Goal: Transaction & Acquisition: Download file/media

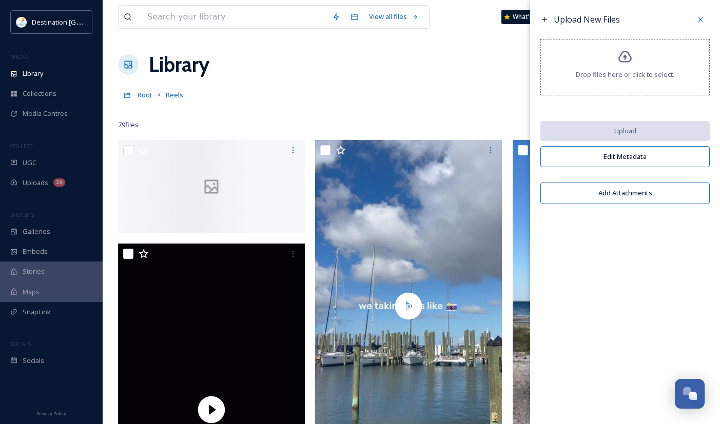
scroll to position [496, 0]
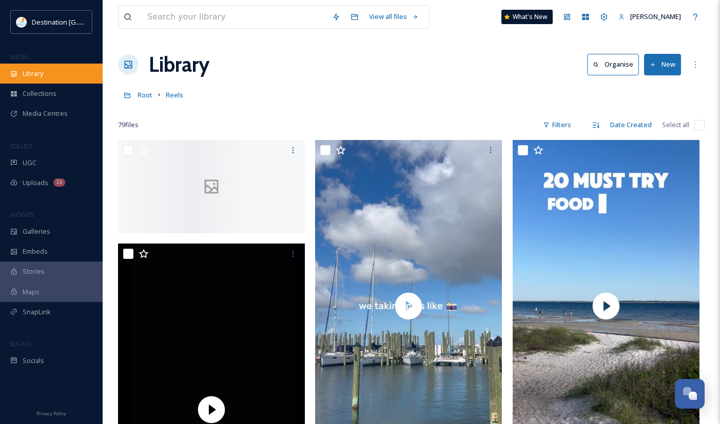
click at [47, 77] on div "Library" at bounding box center [51, 74] width 103 height 20
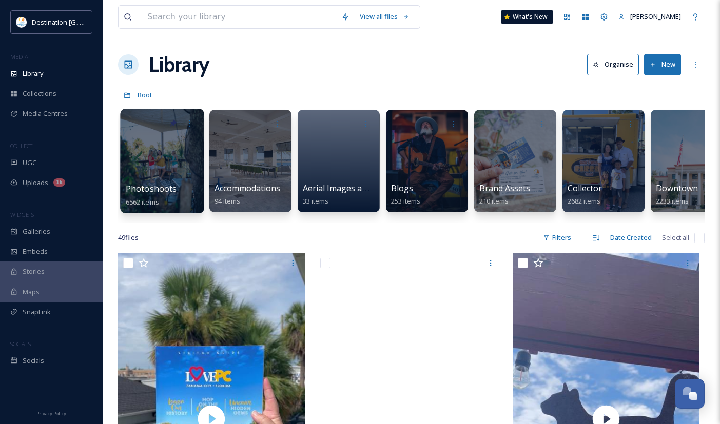
click at [143, 175] on div at bounding box center [162, 161] width 84 height 105
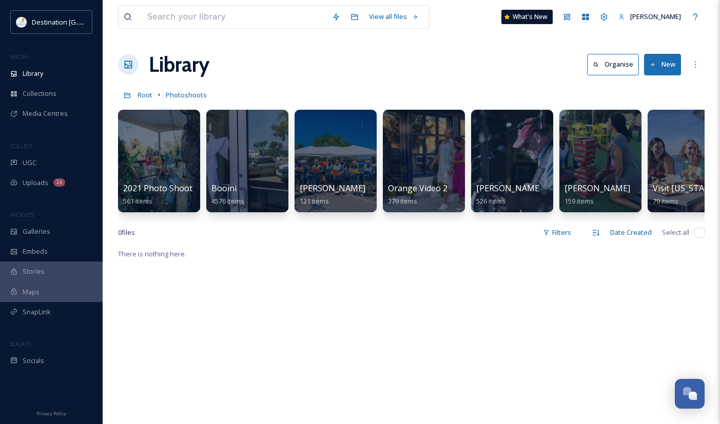
scroll to position [0, 120]
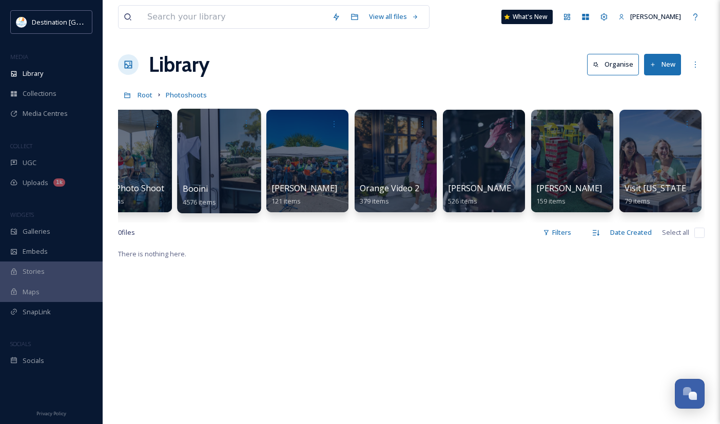
click at [236, 181] on div at bounding box center [219, 161] width 84 height 105
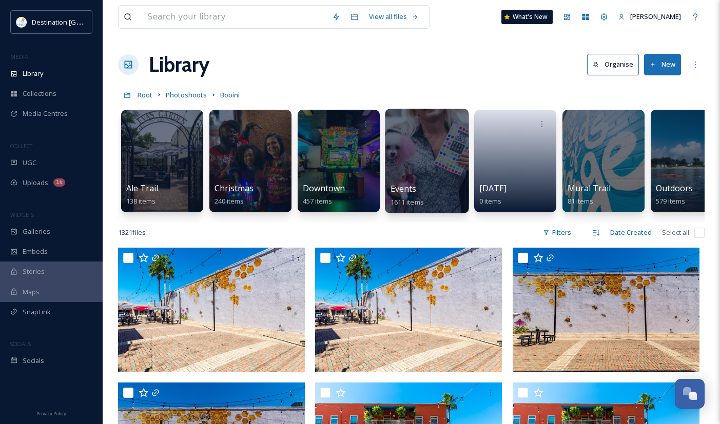
click at [447, 201] on div "Events 1611 items" at bounding box center [426, 196] width 73 height 26
click at [425, 174] on div at bounding box center [427, 161] width 84 height 105
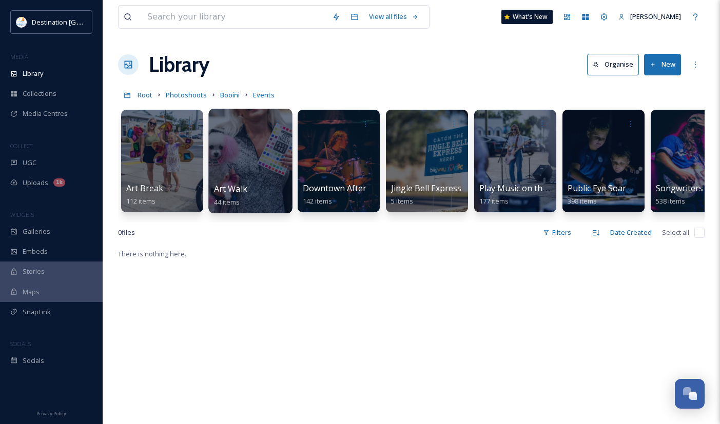
click at [270, 185] on div "Art Walk 44 items" at bounding box center [250, 196] width 73 height 26
click at [259, 144] on div at bounding box center [250, 161] width 84 height 105
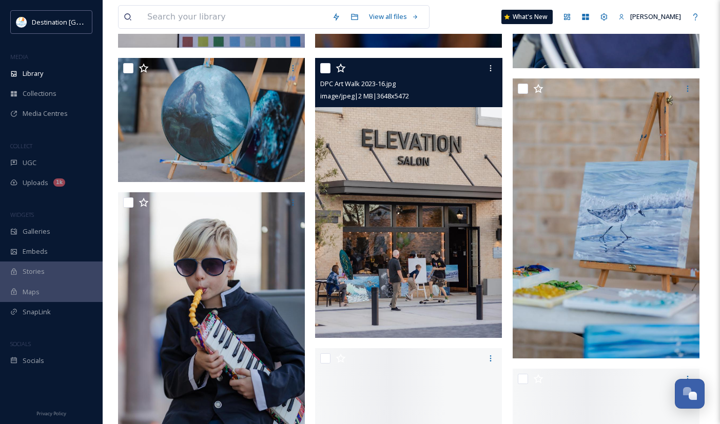
scroll to position [2104, 0]
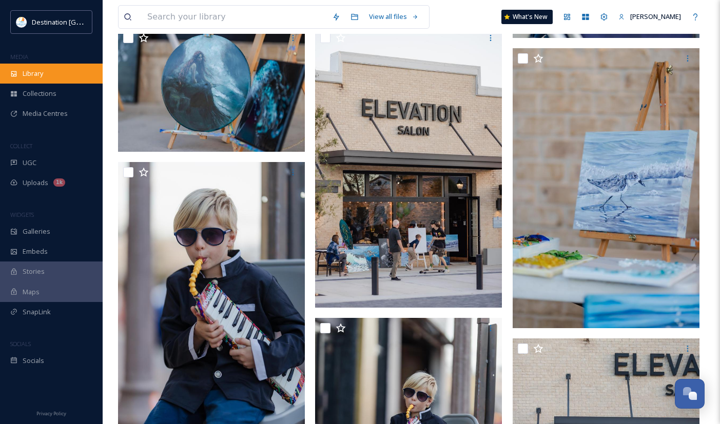
click at [64, 71] on div "Library" at bounding box center [51, 74] width 103 height 20
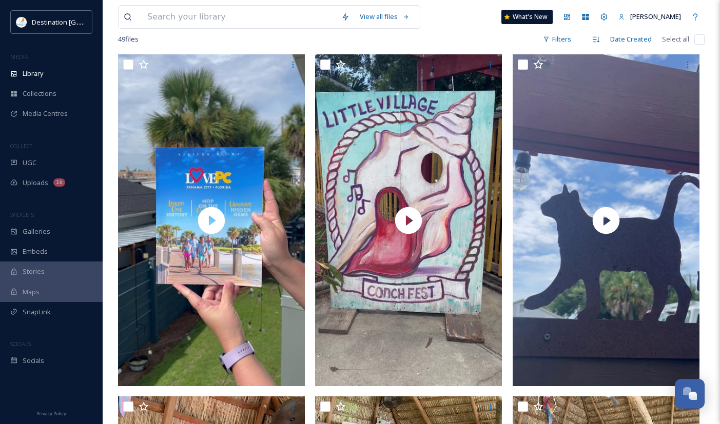
scroll to position [205, 0]
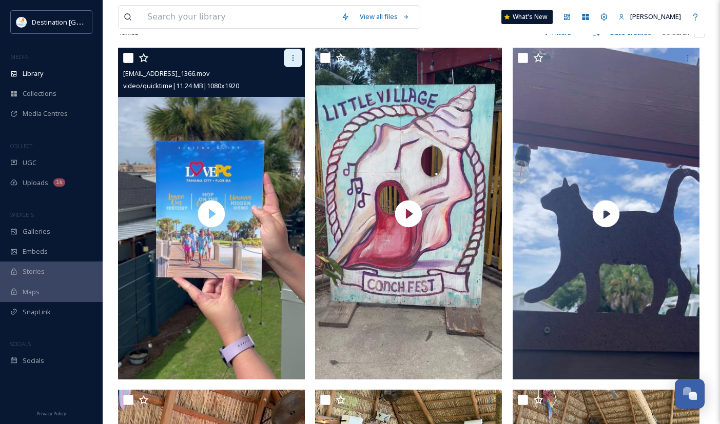
click at [297, 62] on icon at bounding box center [293, 58] width 8 height 8
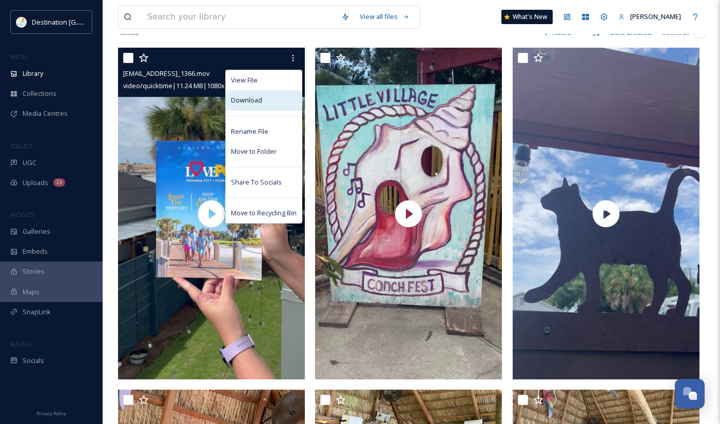
click at [273, 108] on div "Download" at bounding box center [264, 100] width 76 height 20
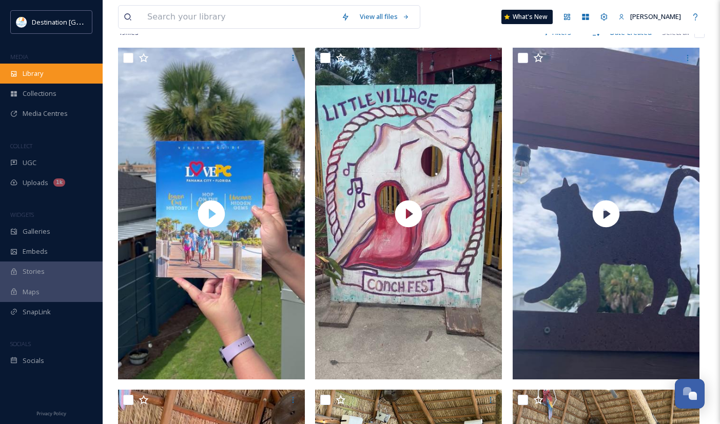
click at [16, 74] on icon at bounding box center [14, 74] width 6 height 6
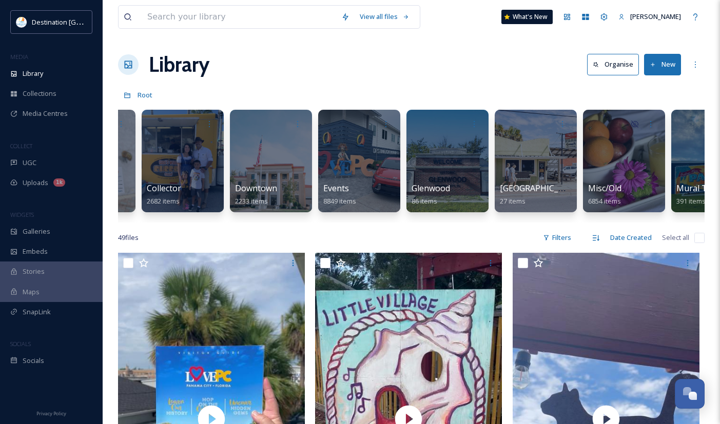
scroll to position [0, 1090]
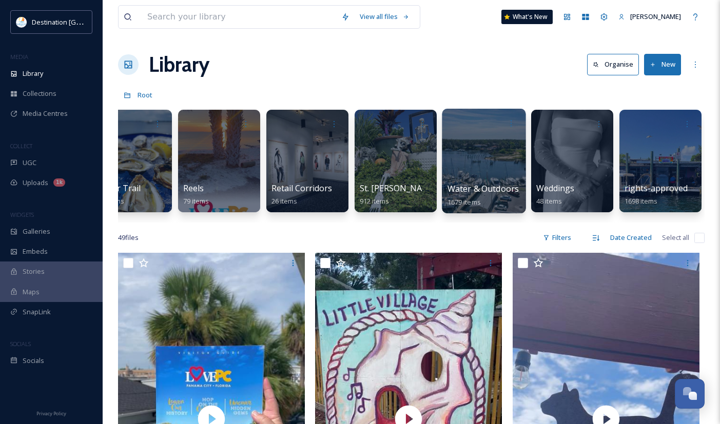
click at [493, 181] on div at bounding box center [484, 161] width 84 height 105
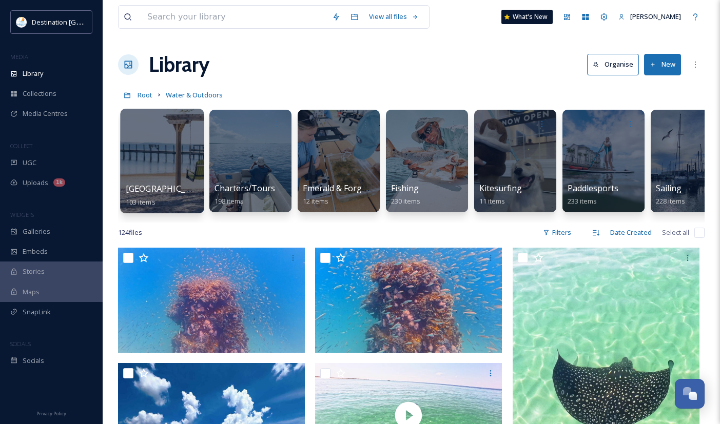
click at [180, 166] on div at bounding box center [162, 161] width 84 height 105
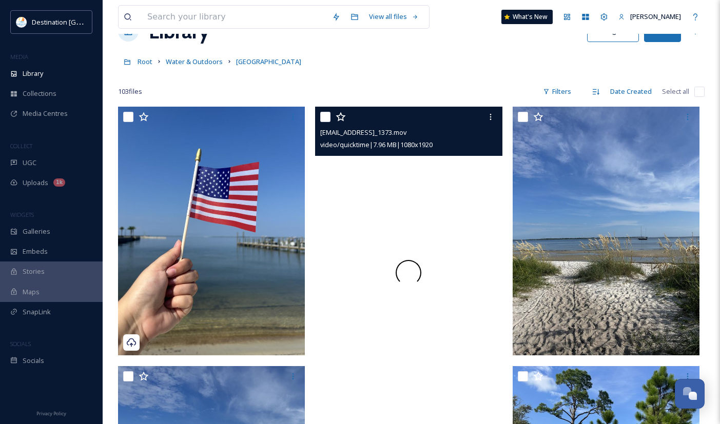
scroll to position [51, 0]
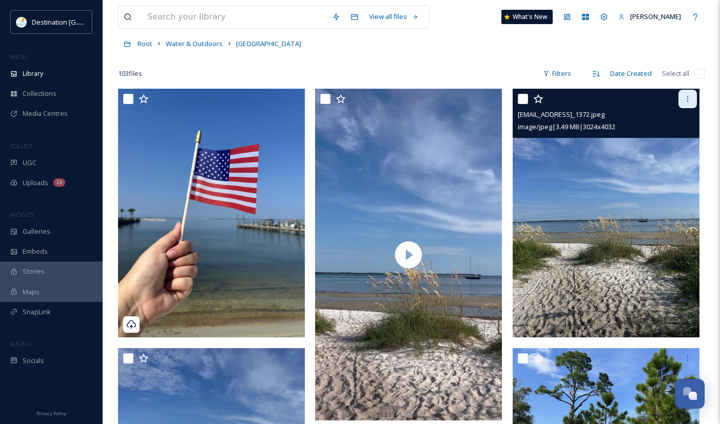
click at [691, 106] on div at bounding box center [687, 99] width 18 height 18
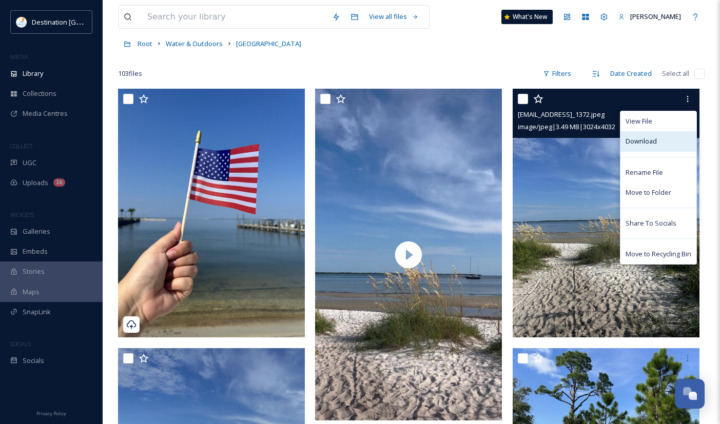
click at [662, 139] on div "Download" at bounding box center [658, 141] width 76 height 20
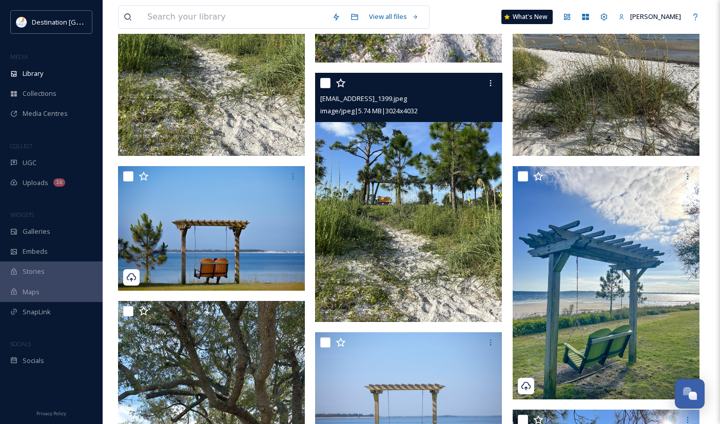
scroll to position [770, 0]
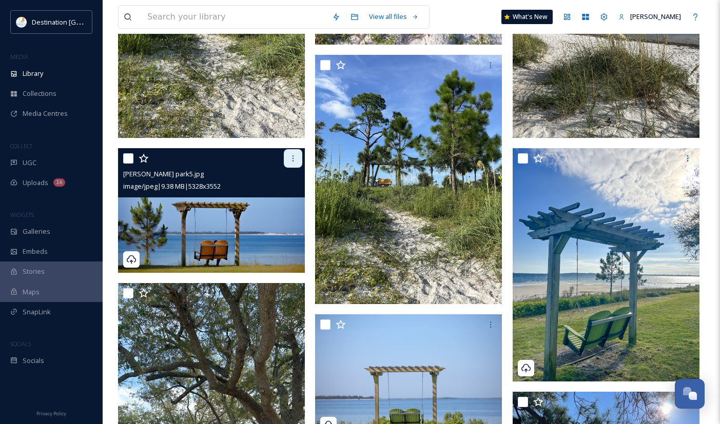
click at [287, 155] on div at bounding box center [293, 158] width 18 height 18
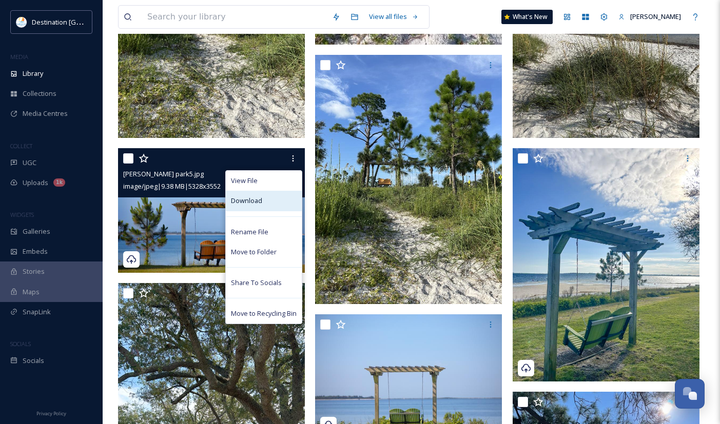
click at [269, 197] on div "Download" at bounding box center [264, 201] width 76 height 20
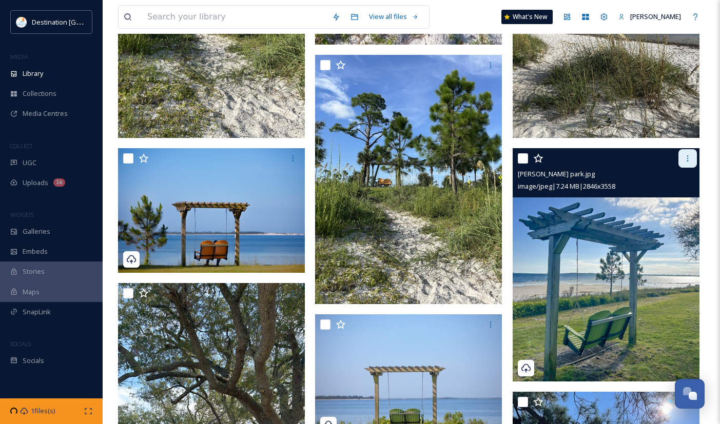
click at [684, 162] on icon at bounding box center [687, 158] width 8 height 8
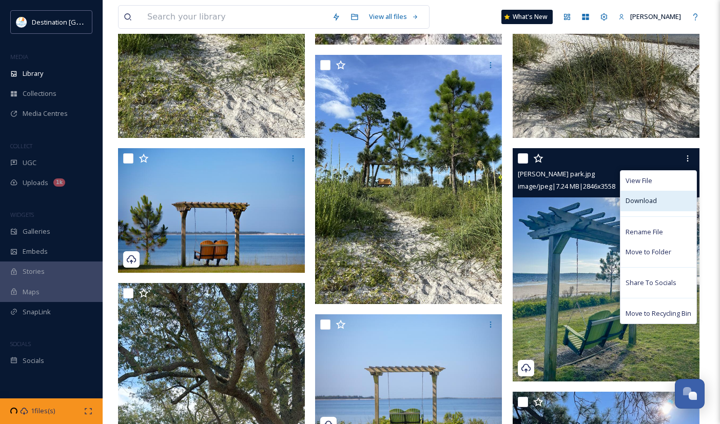
click at [662, 196] on div "Download" at bounding box center [658, 201] width 76 height 20
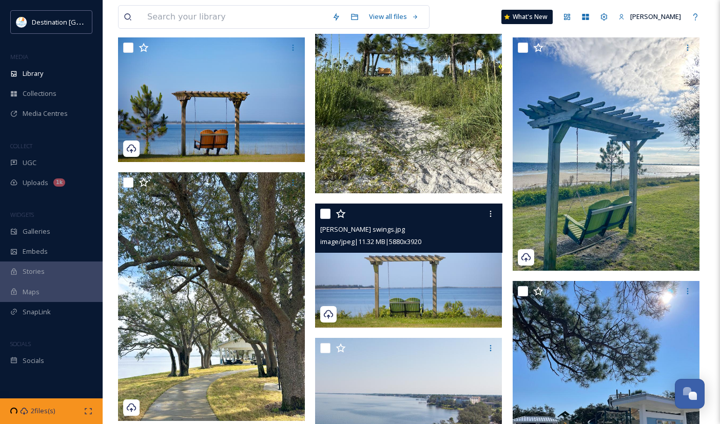
scroll to position [924, 0]
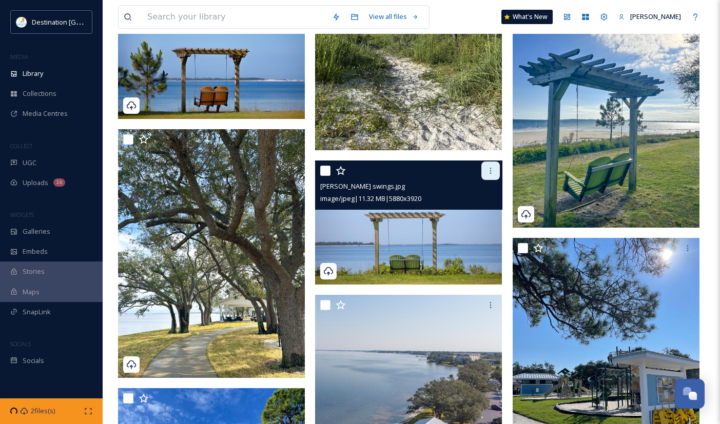
click at [493, 173] on icon at bounding box center [490, 171] width 8 height 8
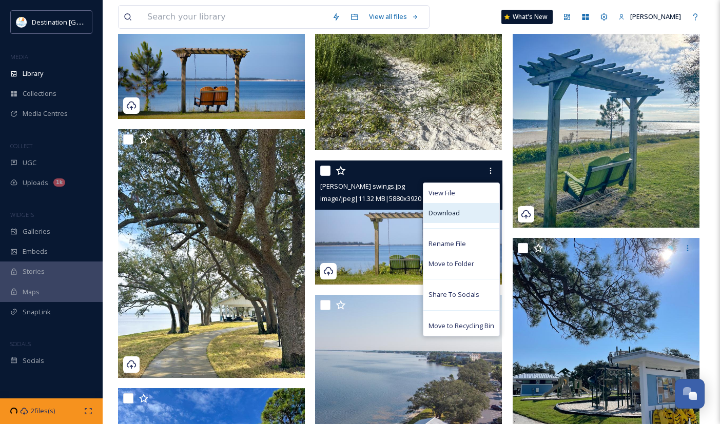
click at [455, 211] on span "Download" at bounding box center [443, 213] width 31 height 10
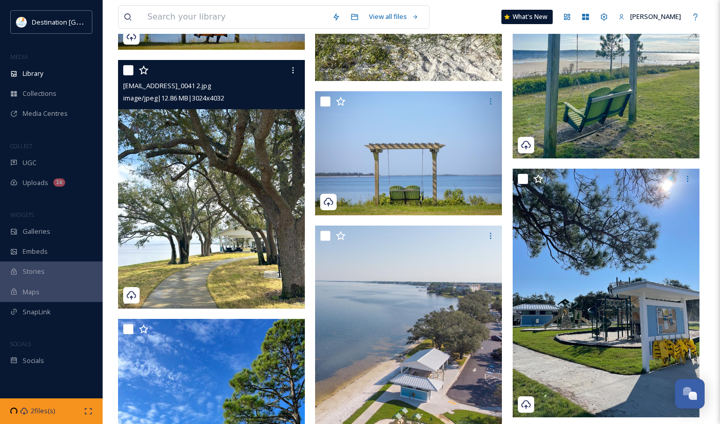
scroll to position [975, 0]
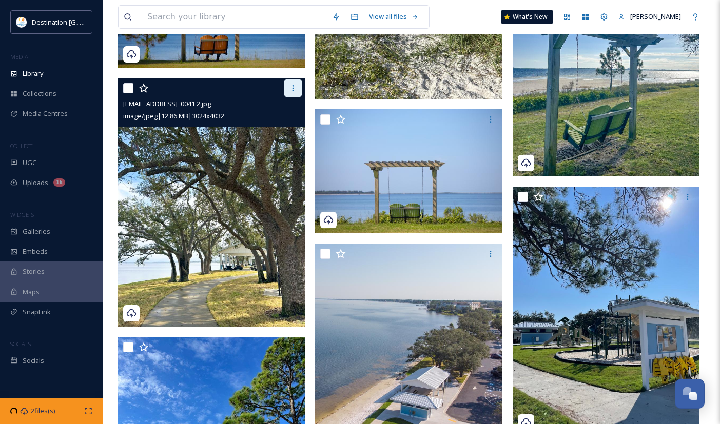
click at [287, 89] on div at bounding box center [293, 88] width 18 height 18
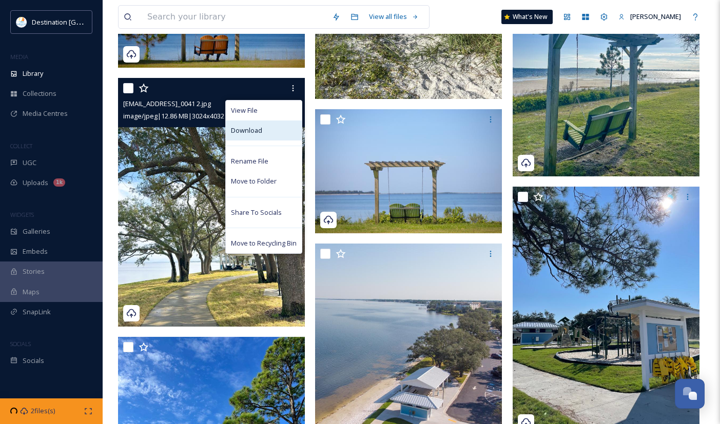
click at [267, 131] on div "Download" at bounding box center [264, 131] width 76 height 20
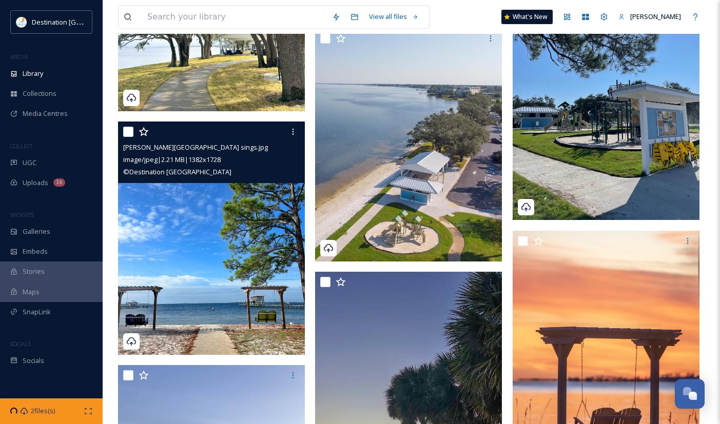
scroll to position [1180, 0]
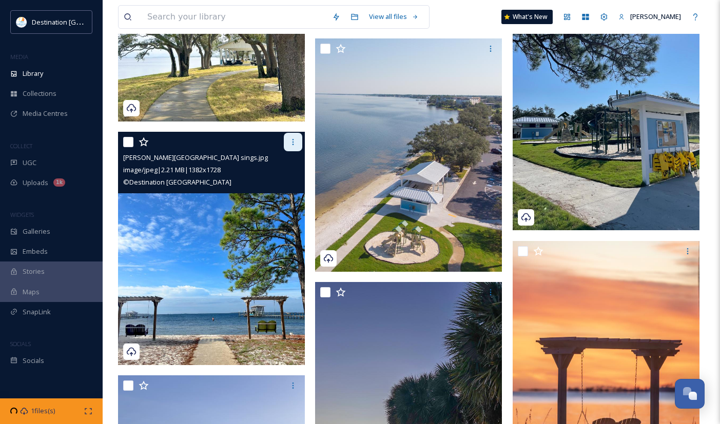
click at [289, 141] on icon at bounding box center [293, 142] width 8 height 8
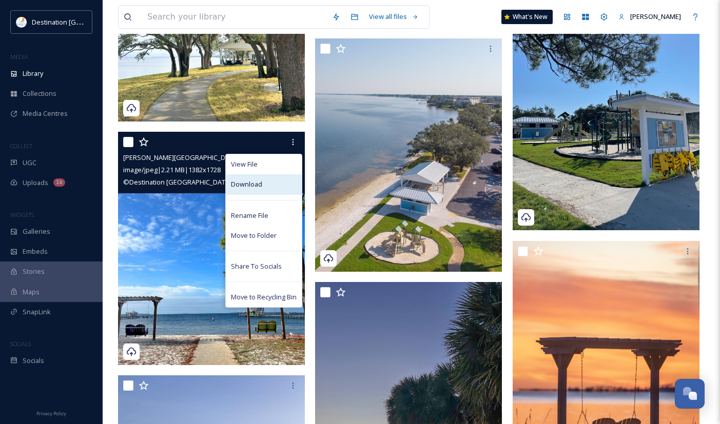
click at [263, 183] on div "Download" at bounding box center [264, 184] width 76 height 20
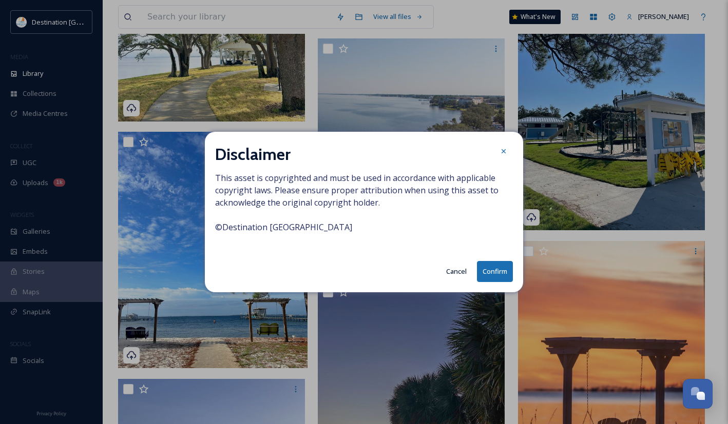
click at [481, 276] on button "Confirm" at bounding box center [495, 271] width 36 height 21
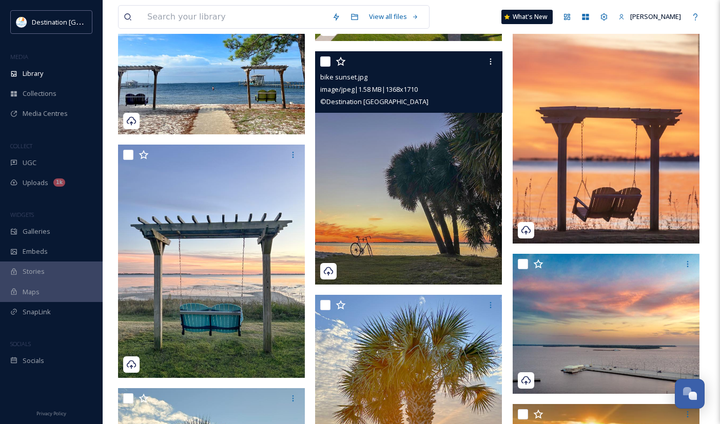
scroll to position [1385, 0]
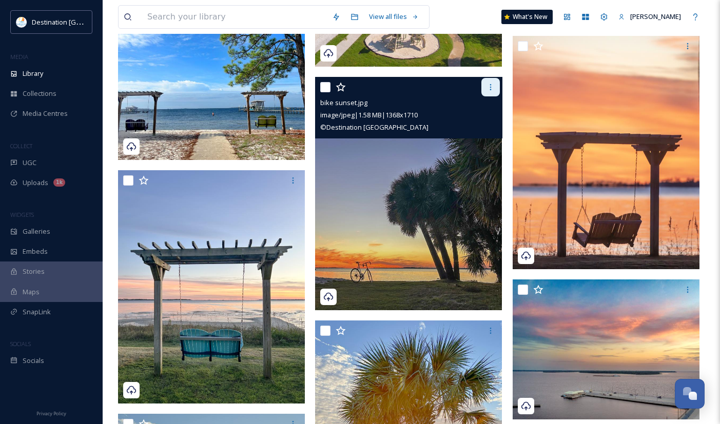
click at [489, 85] on icon at bounding box center [490, 87] width 8 height 8
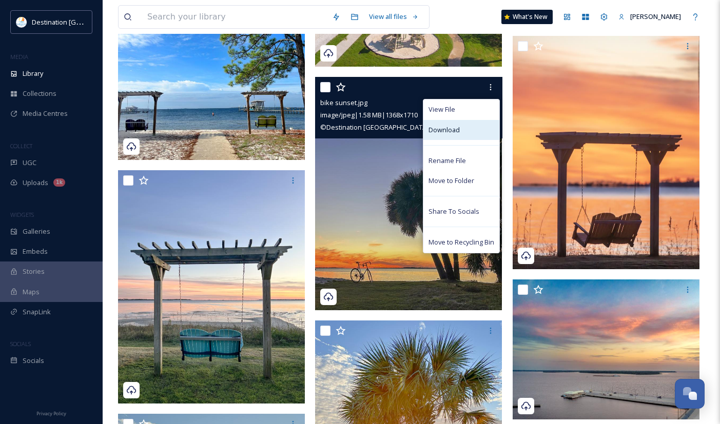
click at [469, 128] on div "Download" at bounding box center [461, 130] width 76 height 20
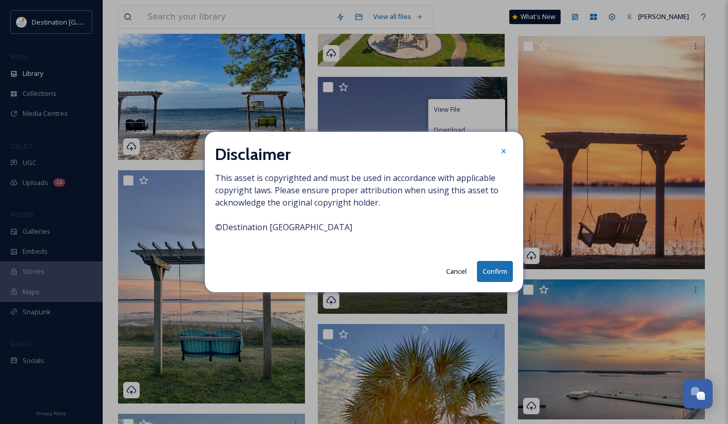
click at [495, 264] on button "Confirm" at bounding box center [495, 271] width 36 height 21
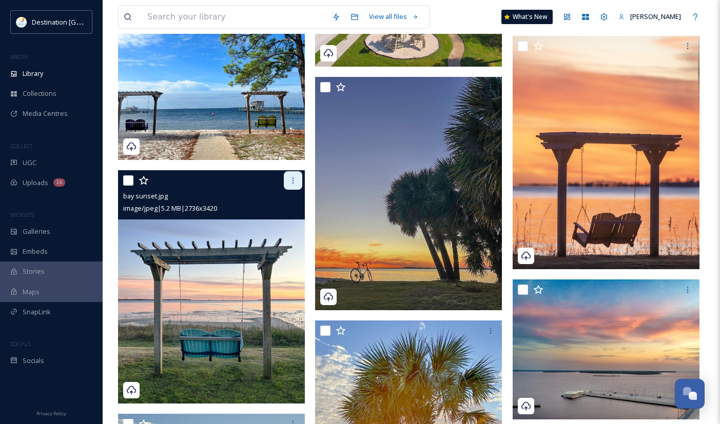
click at [295, 184] on icon at bounding box center [293, 181] width 8 height 8
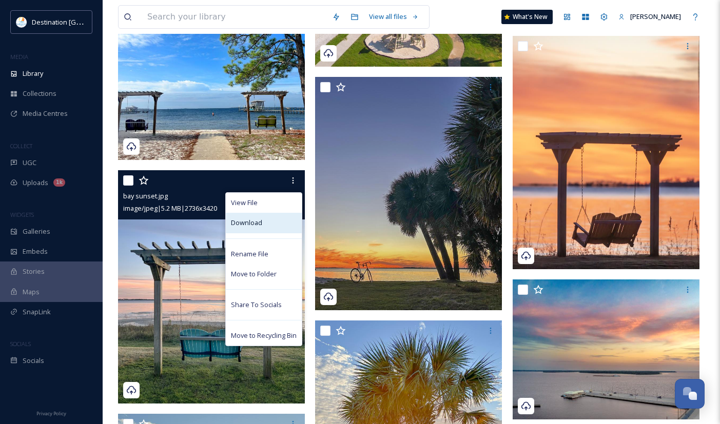
click at [268, 231] on div "Download" at bounding box center [264, 223] width 76 height 20
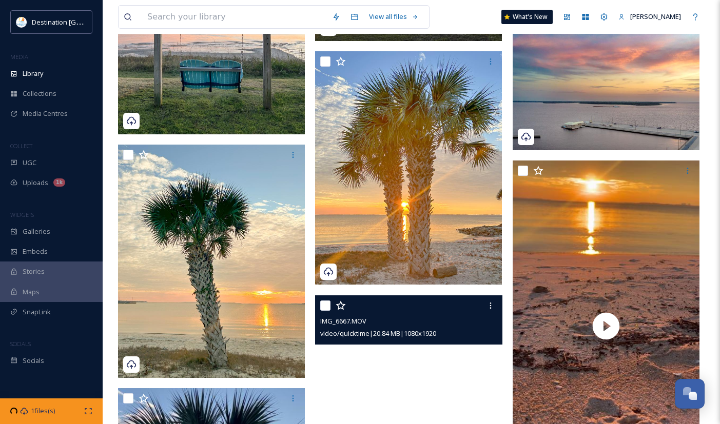
scroll to position [1642, 0]
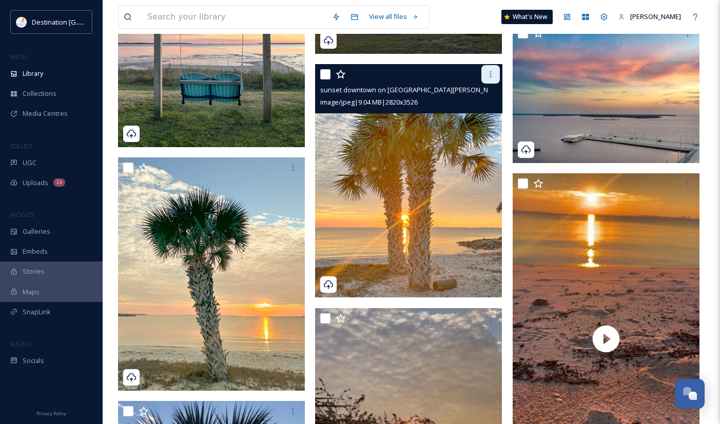
drag, startPoint x: 492, startPoint y: 75, endPoint x: 488, endPoint y: 79, distance: 5.5
click at [492, 75] on icon at bounding box center [490, 74] width 8 height 8
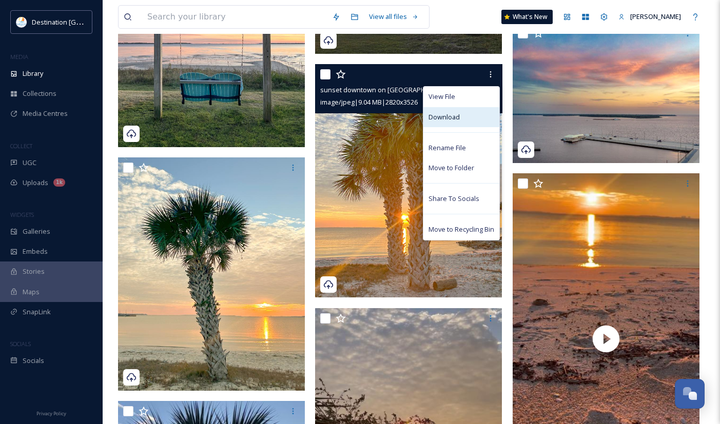
click at [435, 122] on span "Download" at bounding box center [443, 117] width 31 height 10
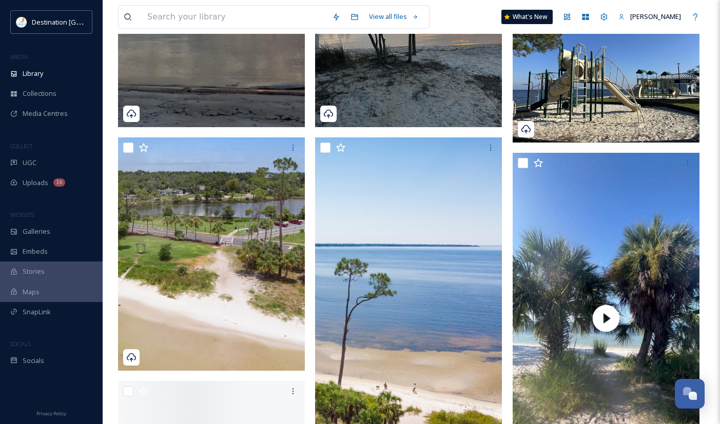
scroll to position [3284, 0]
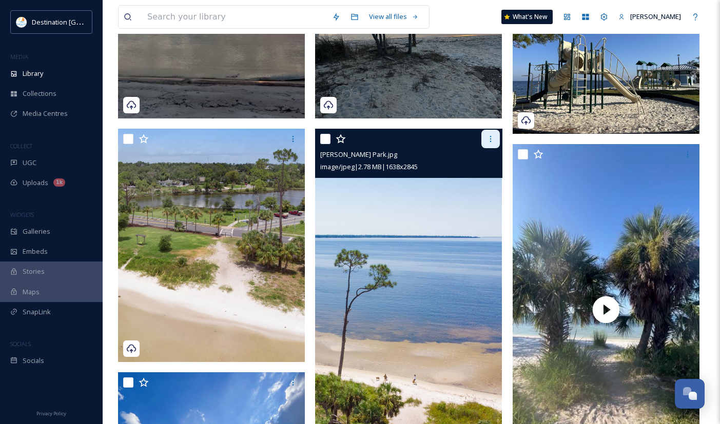
click at [489, 143] on icon at bounding box center [490, 139] width 8 height 8
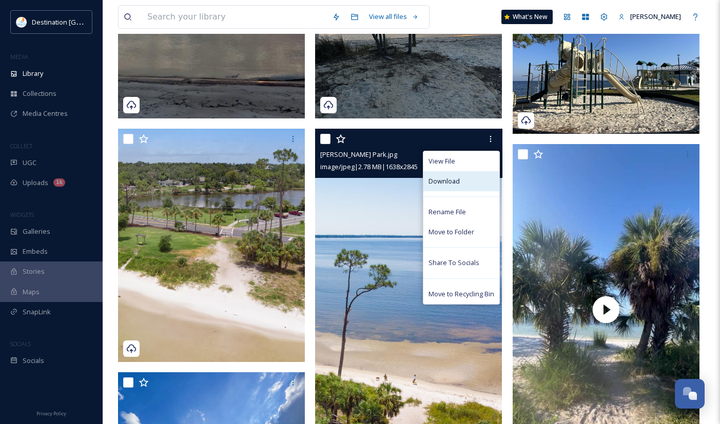
click at [465, 187] on div "Download" at bounding box center [461, 181] width 76 height 20
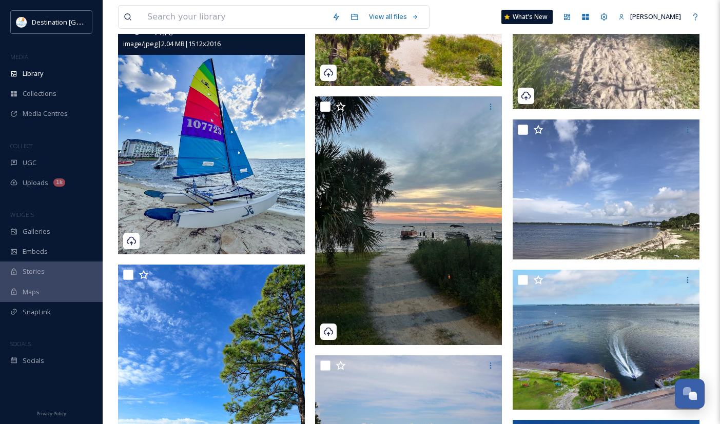
scroll to position [3592, 0]
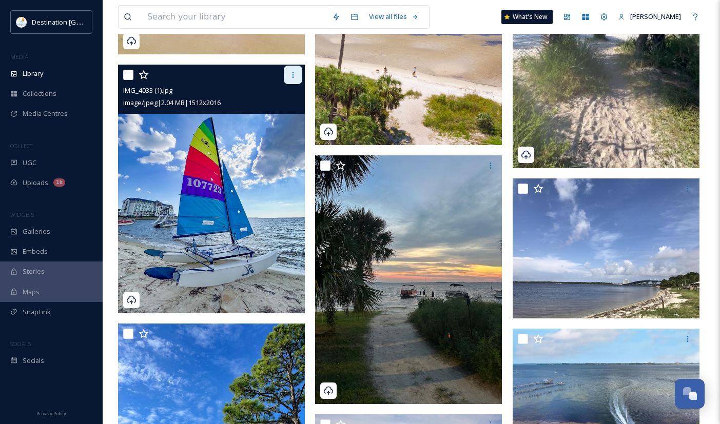
click at [288, 77] on div at bounding box center [293, 75] width 18 height 18
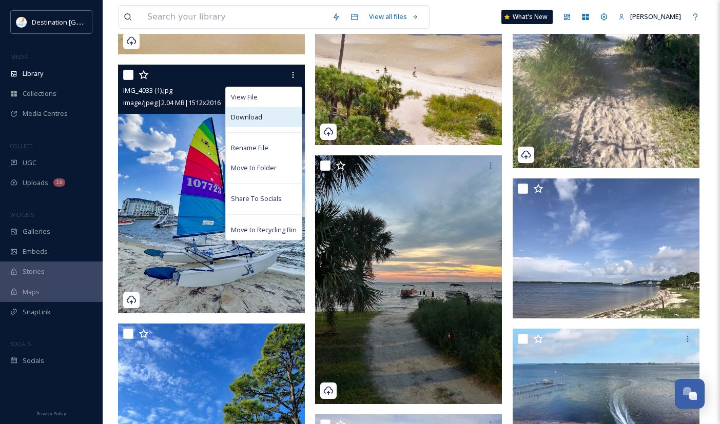
click at [268, 122] on div "Download" at bounding box center [264, 117] width 76 height 20
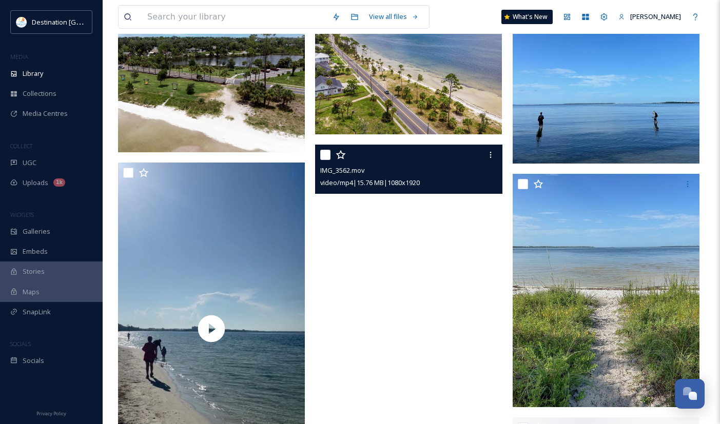
scroll to position [3797, 0]
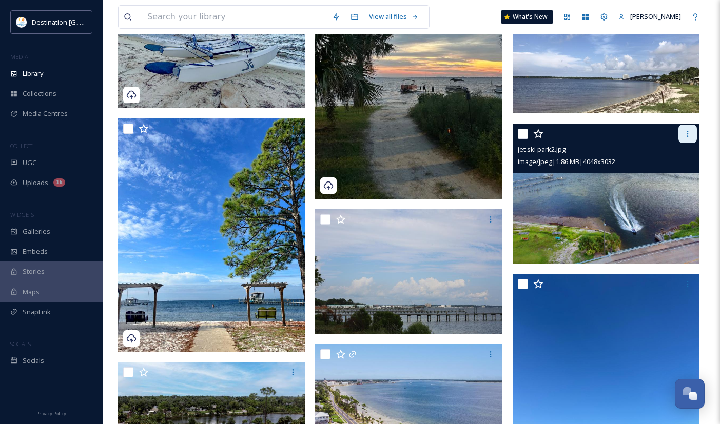
click at [691, 136] on icon at bounding box center [687, 134] width 8 height 8
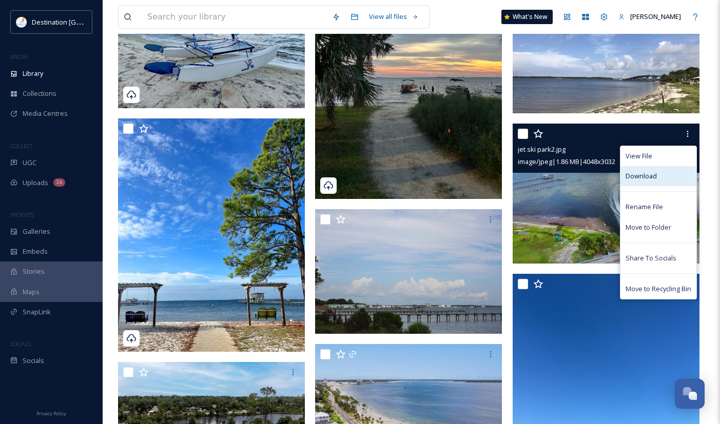
click at [642, 182] on div "Download" at bounding box center [658, 176] width 76 height 20
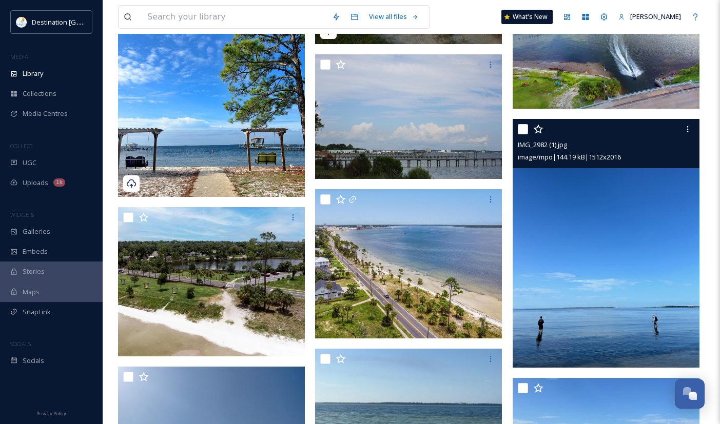
scroll to position [3951, 0]
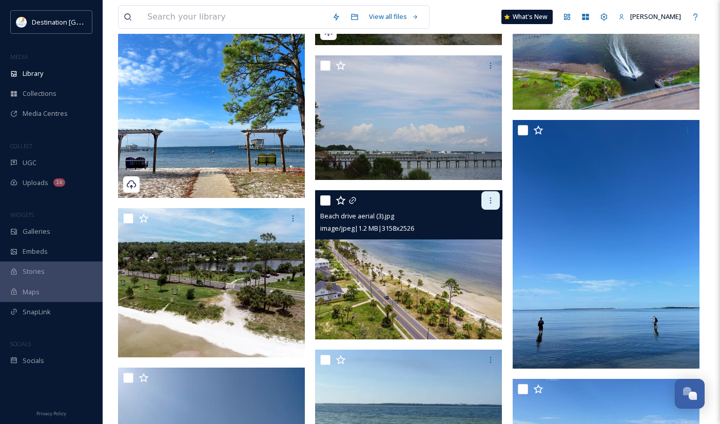
click at [483, 204] on div at bounding box center [490, 200] width 18 height 18
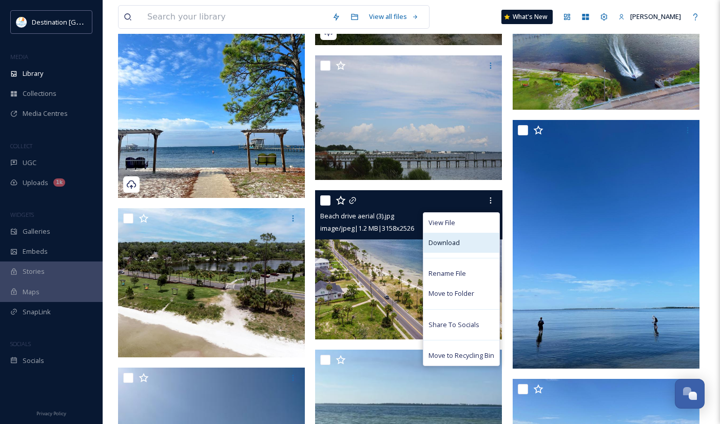
click at [460, 242] on div "Download" at bounding box center [461, 243] width 76 height 20
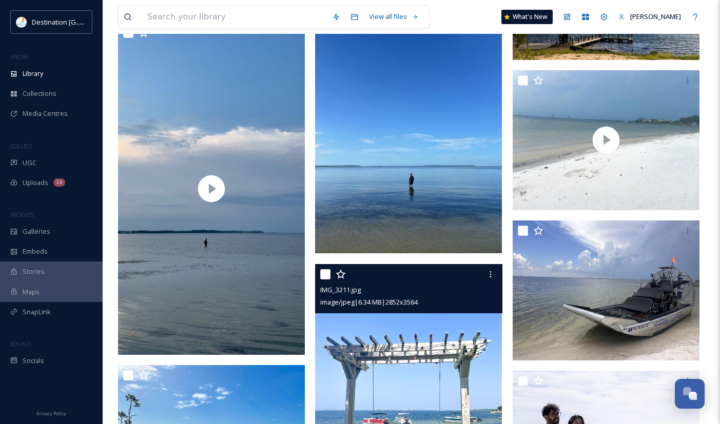
scroll to position [4772, 0]
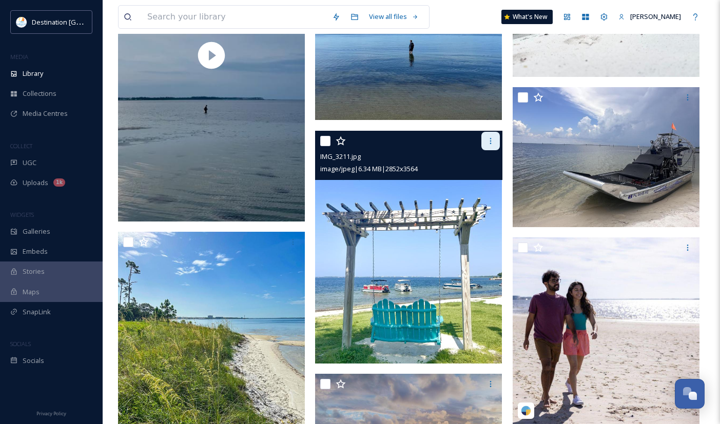
click at [487, 141] on icon at bounding box center [490, 141] width 8 height 8
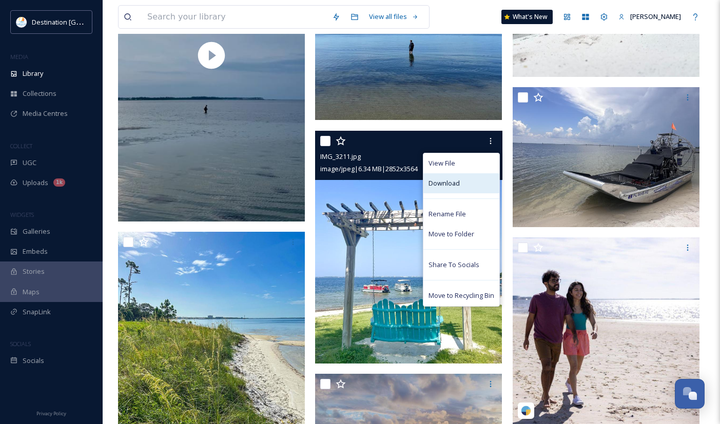
click at [466, 189] on div "Download" at bounding box center [461, 183] width 76 height 20
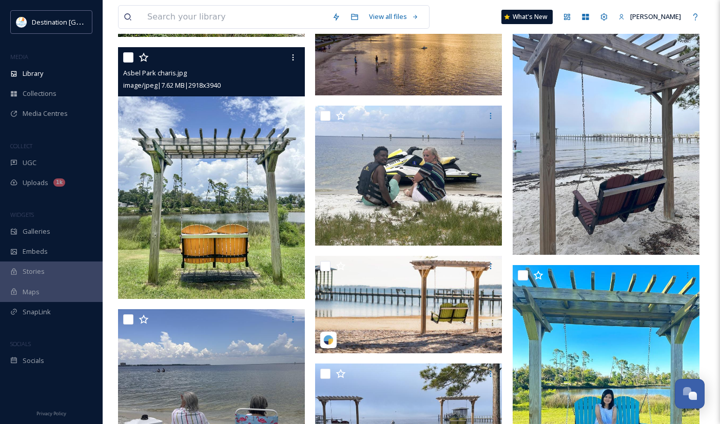
scroll to position [5182, 0]
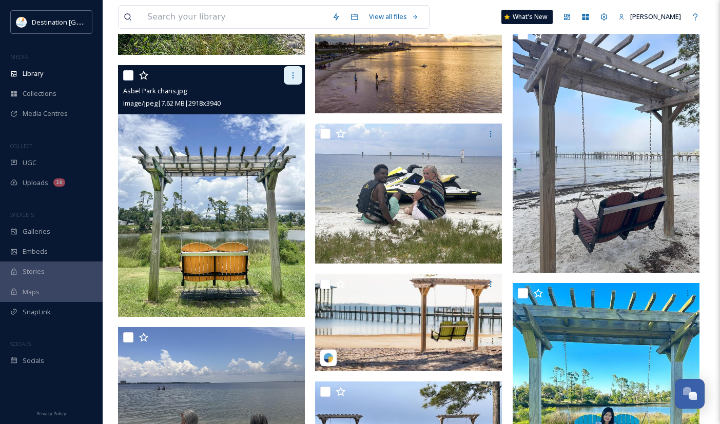
drag, startPoint x: 294, startPoint y: 70, endPoint x: 292, endPoint y: 75, distance: 5.4
click at [294, 70] on div at bounding box center [293, 75] width 18 height 18
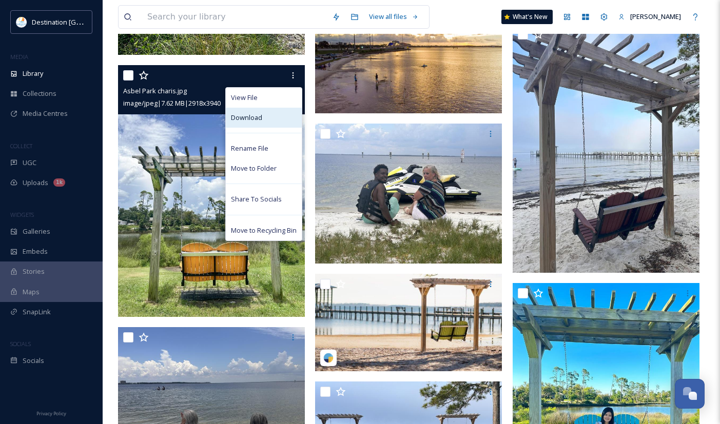
click at [284, 115] on div "Download" at bounding box center [264, 118] width 76 height 20
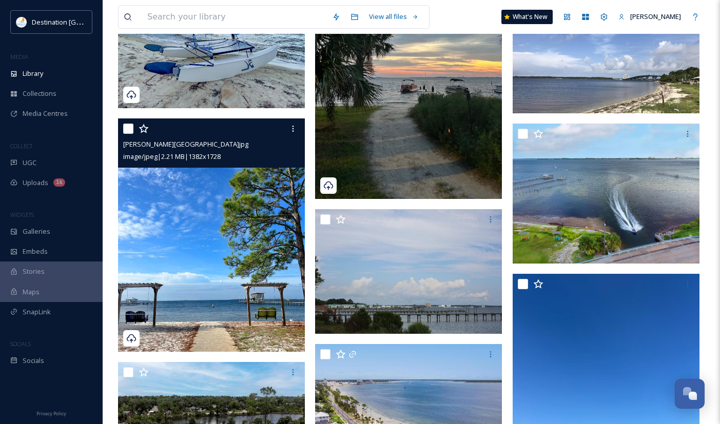
scroll to position [3386, 0]
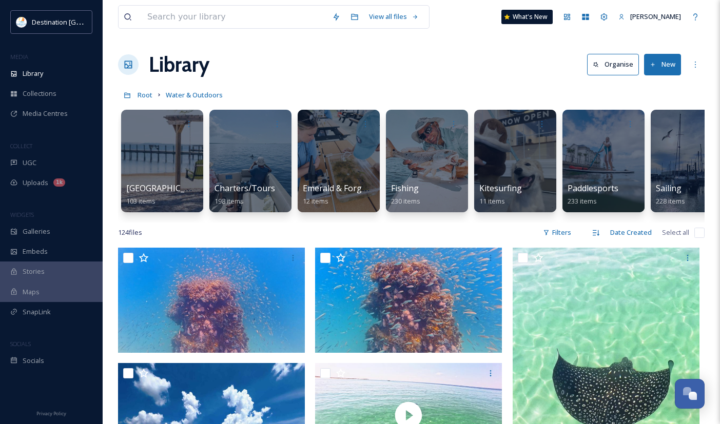
scroll to position [0, 156]
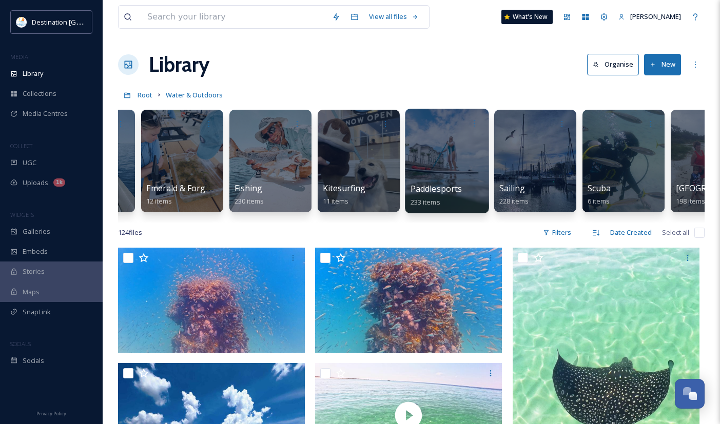
click at [441, 192] on span "Paddlesports" at bounding box center [436, 188] width 52 height 11
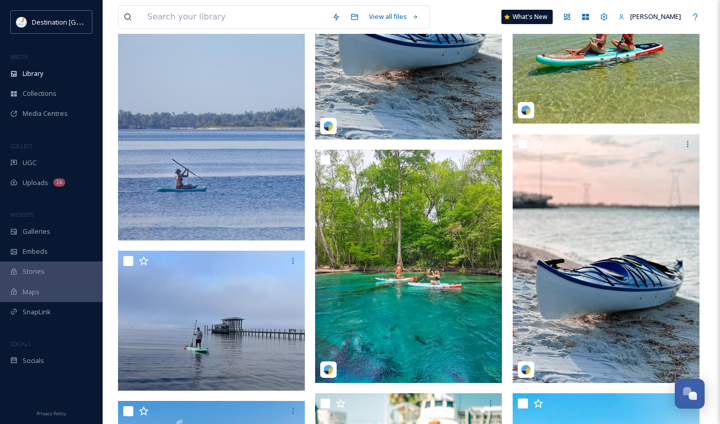
scroll to position [770, 0]
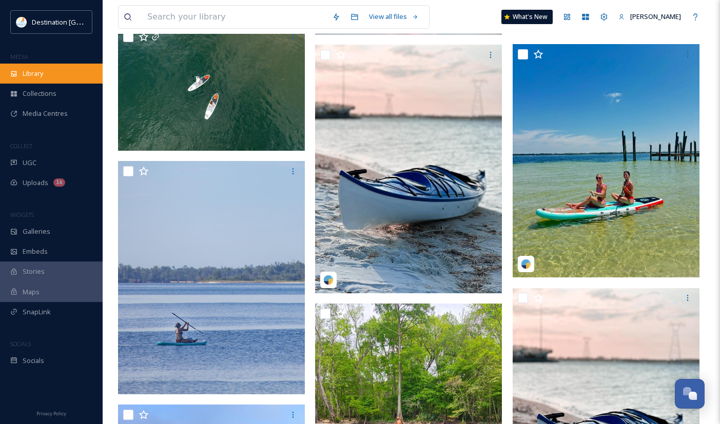
click at [68, 76] on div "Library" at bounding box center [51, 74] width 103 height 20
